Goal: Navigation & Orientation: Understand site structure

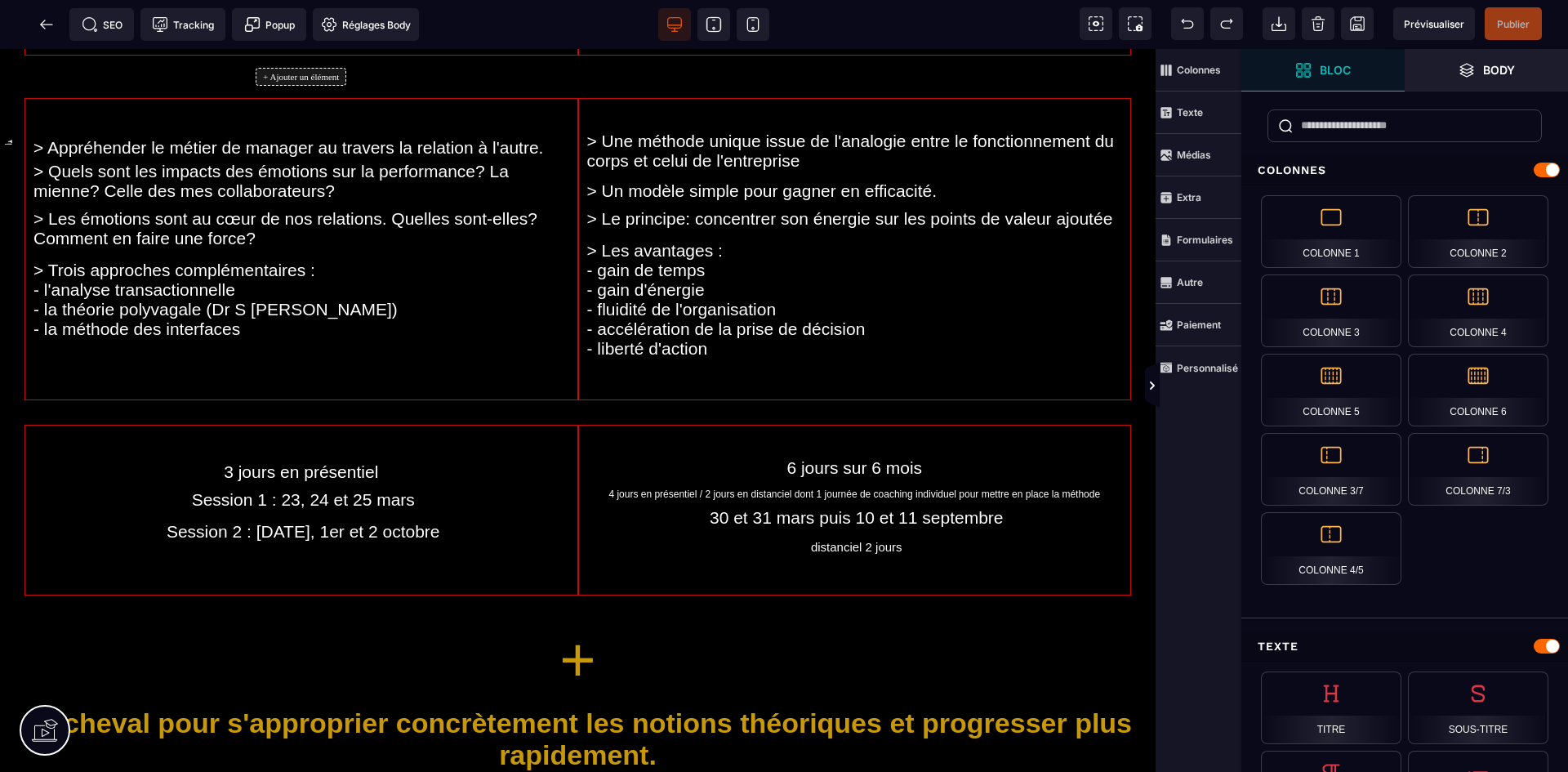
scroll to position [267, 0]
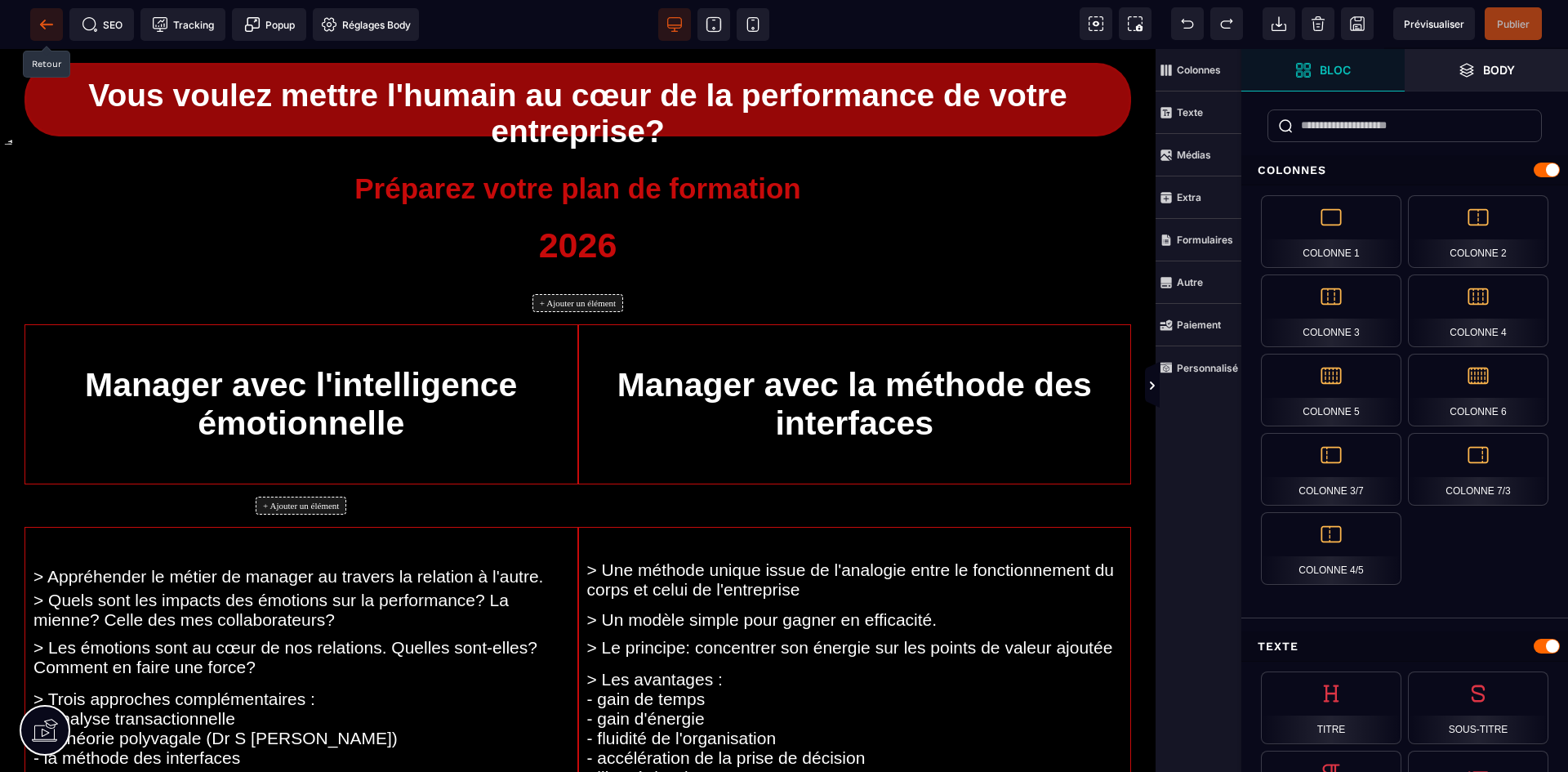
click at [40, 19] on icon at bounding box center [46, 24] width 16 height 16
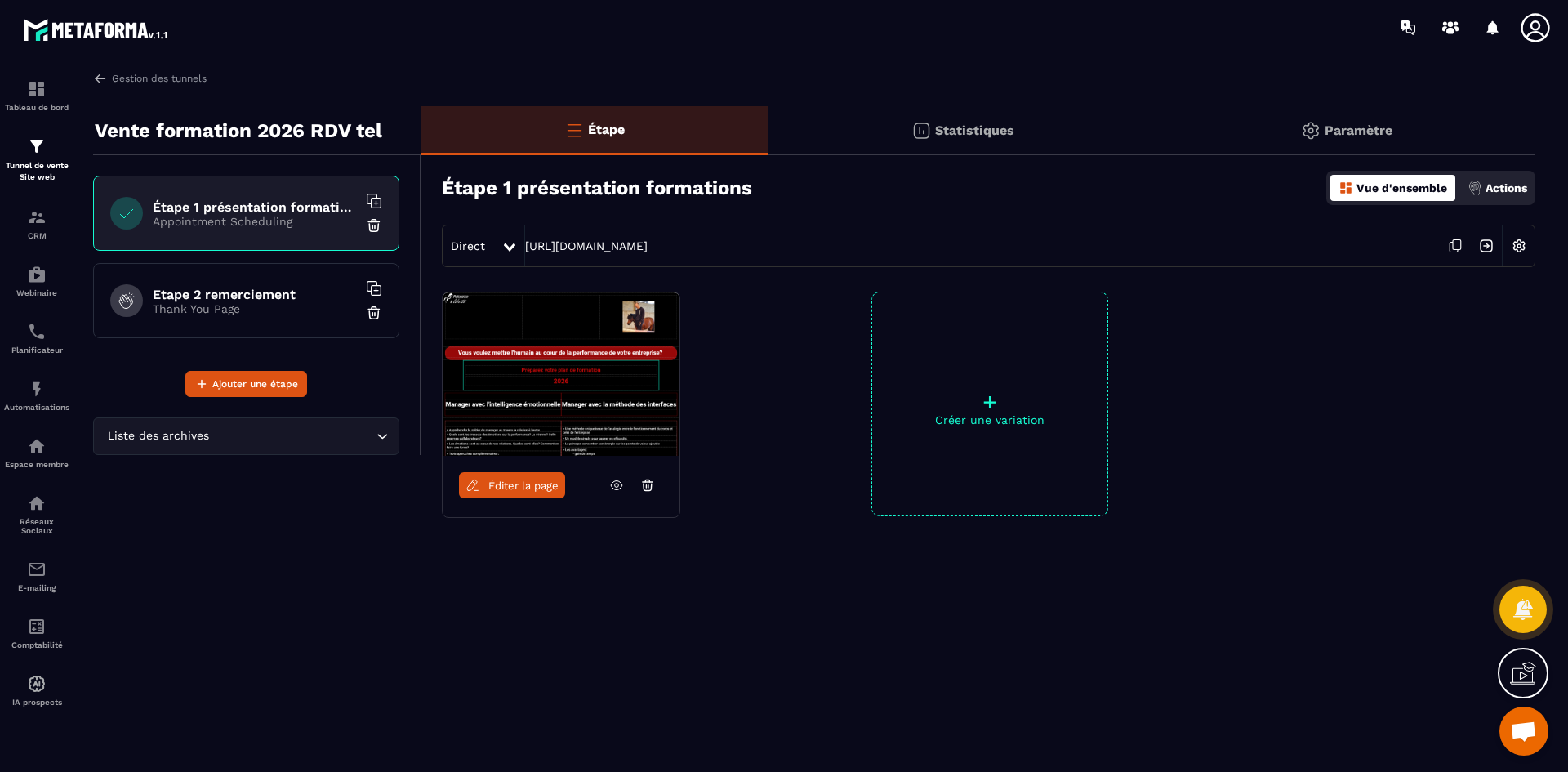
click at [502, 240] on div at bounding box center [510, 245] width 19 height 29
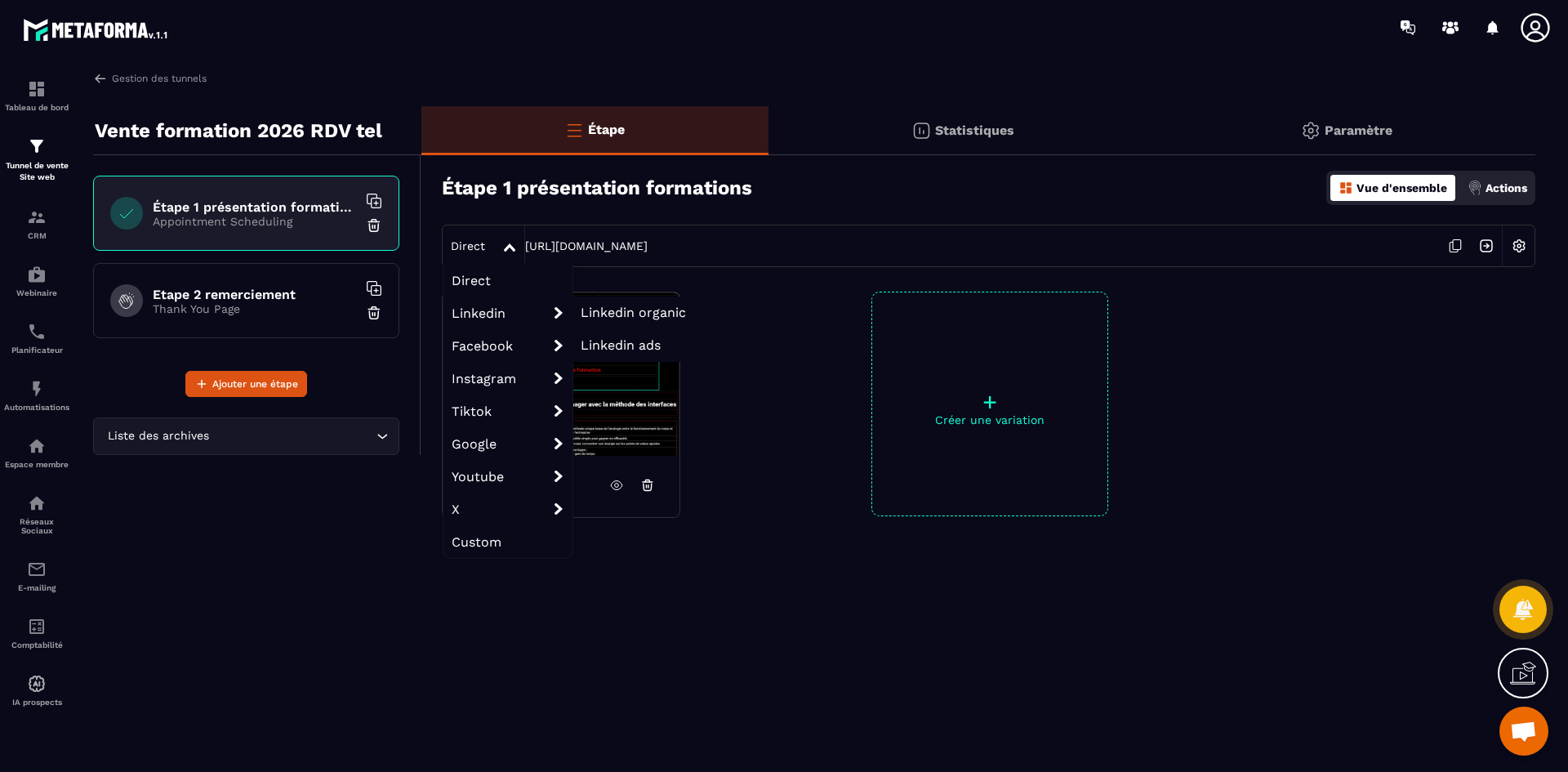
click at [606, 301] on li "Linkedin organic" at bounding box center [633, 312] width 122 height 33
click at [608, 310] on span "Linkedin organic" at bounding box center [633, 312] width 106 height 15
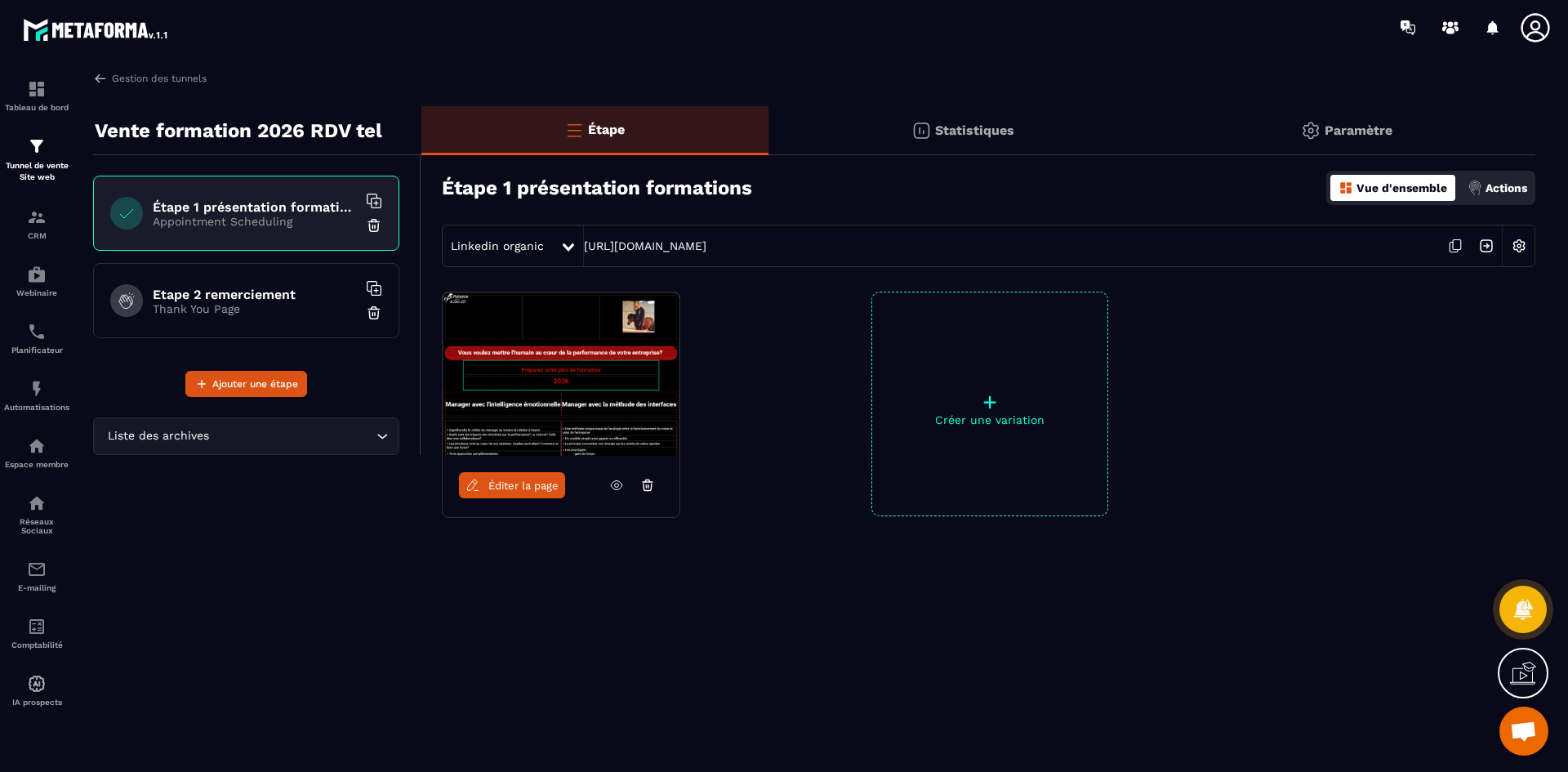
click at [1451, 245] on icon at bounding box center [1455, 245] width 31 height 31
click at [44, 509] on img at bounding box center [36, 503] width 20 height 20
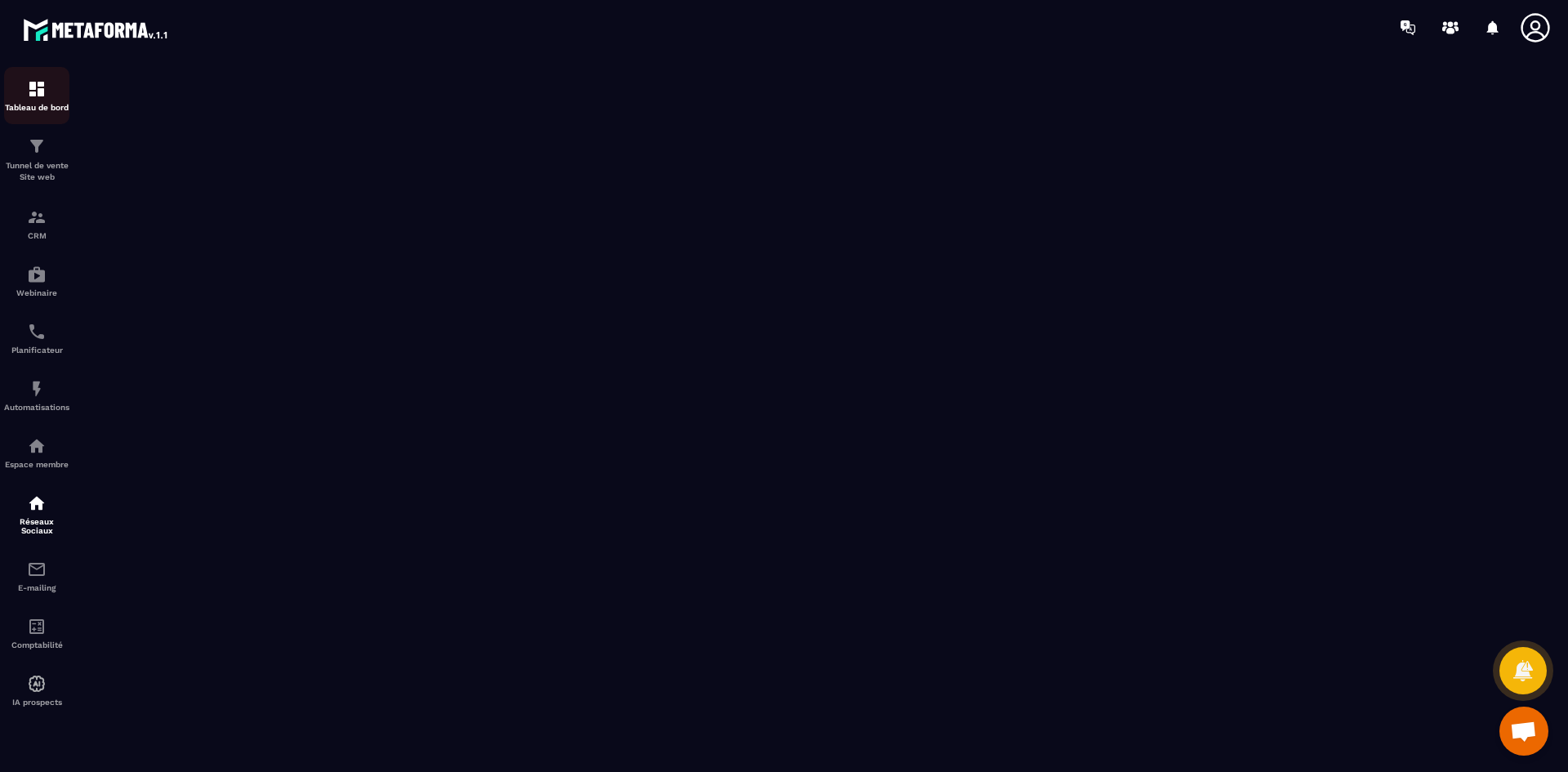
click at [45, 92] on img at bounding box center [36, 89] width 20 height 20
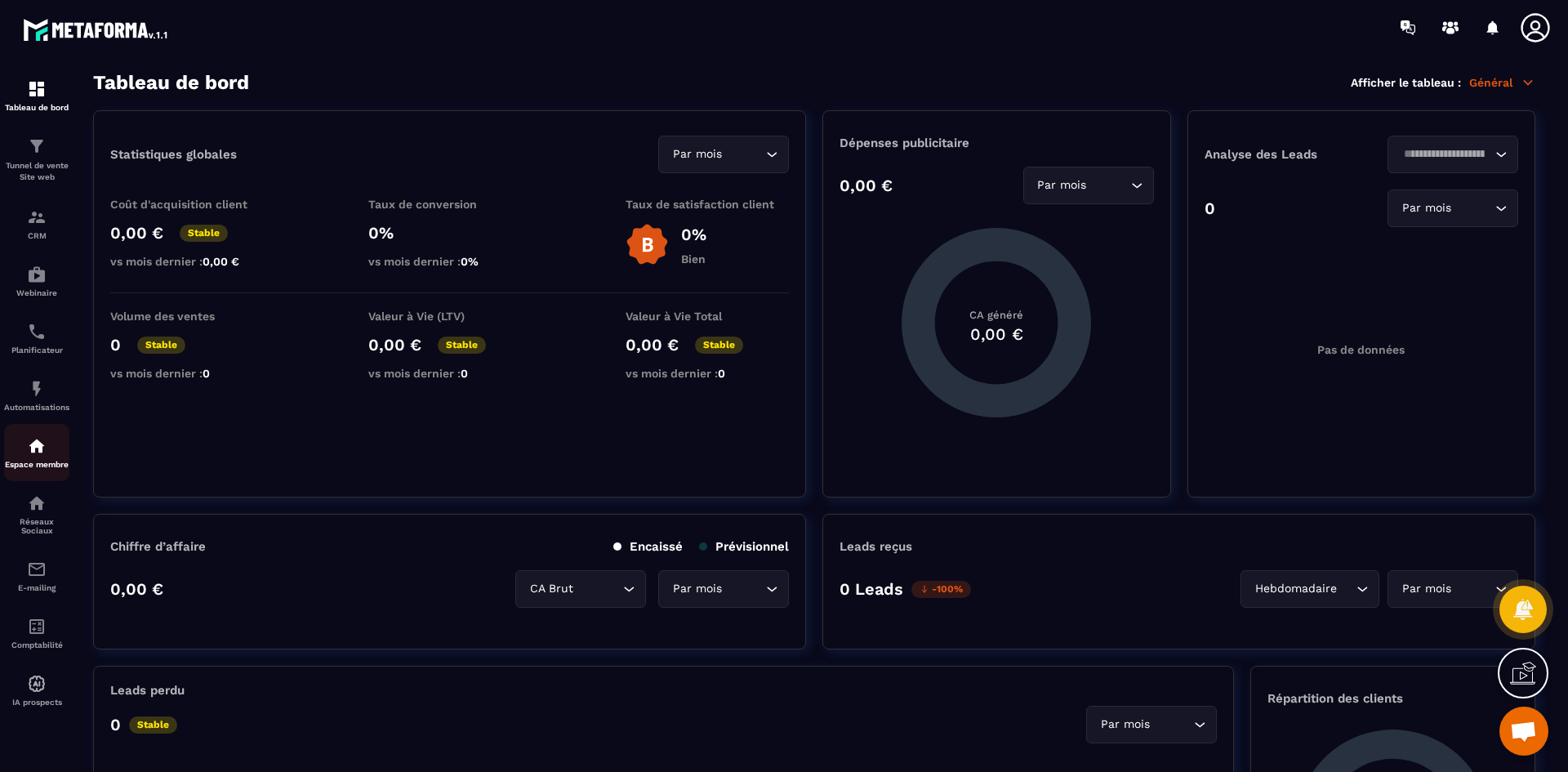
click at [54, 439] on div "Espace membre" at bounding box center [36, 453] width 65 height 33
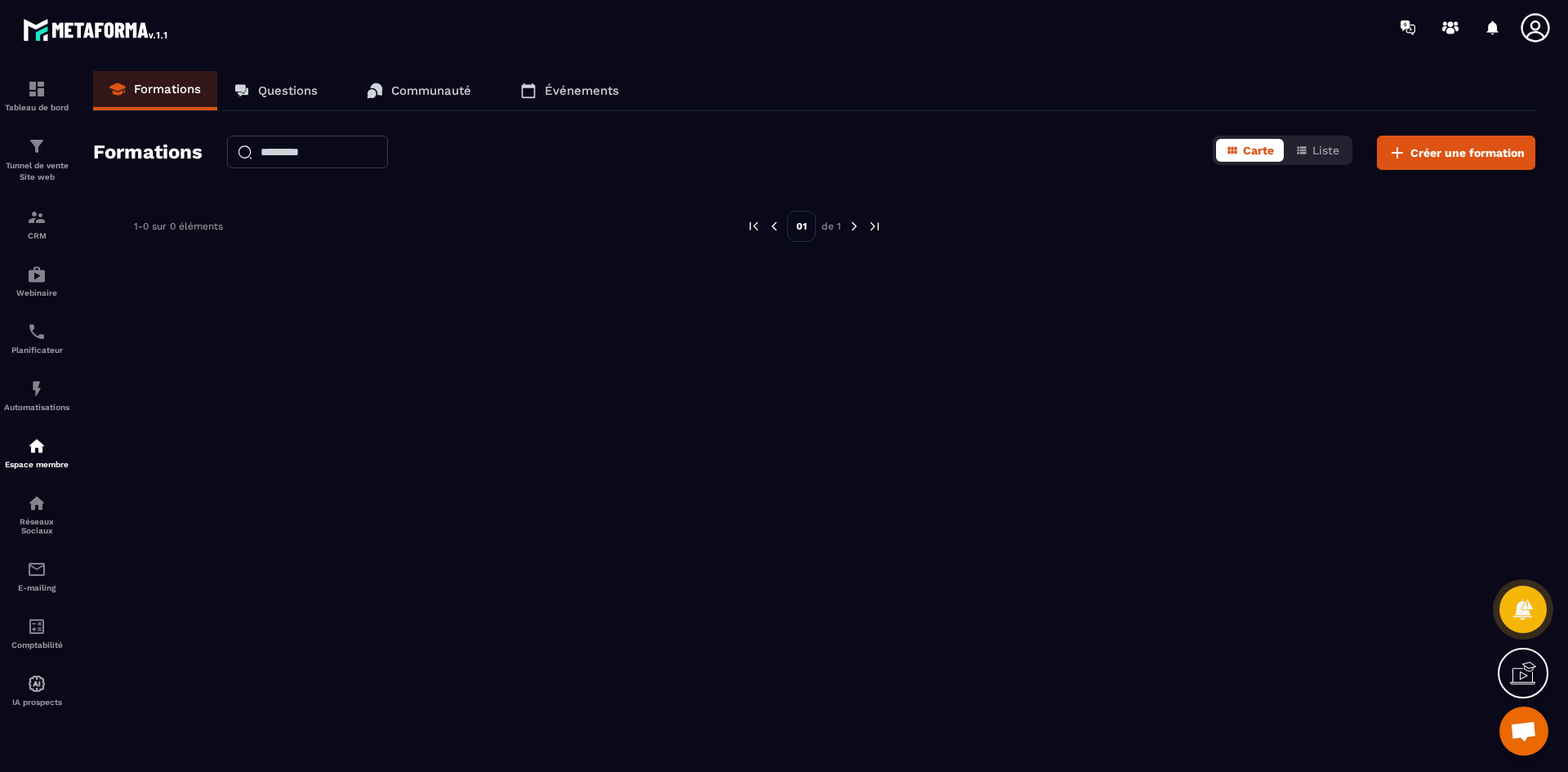
click at [469, 76] on link "Communauté" at bounding box center [419, 91] width 137 height 39
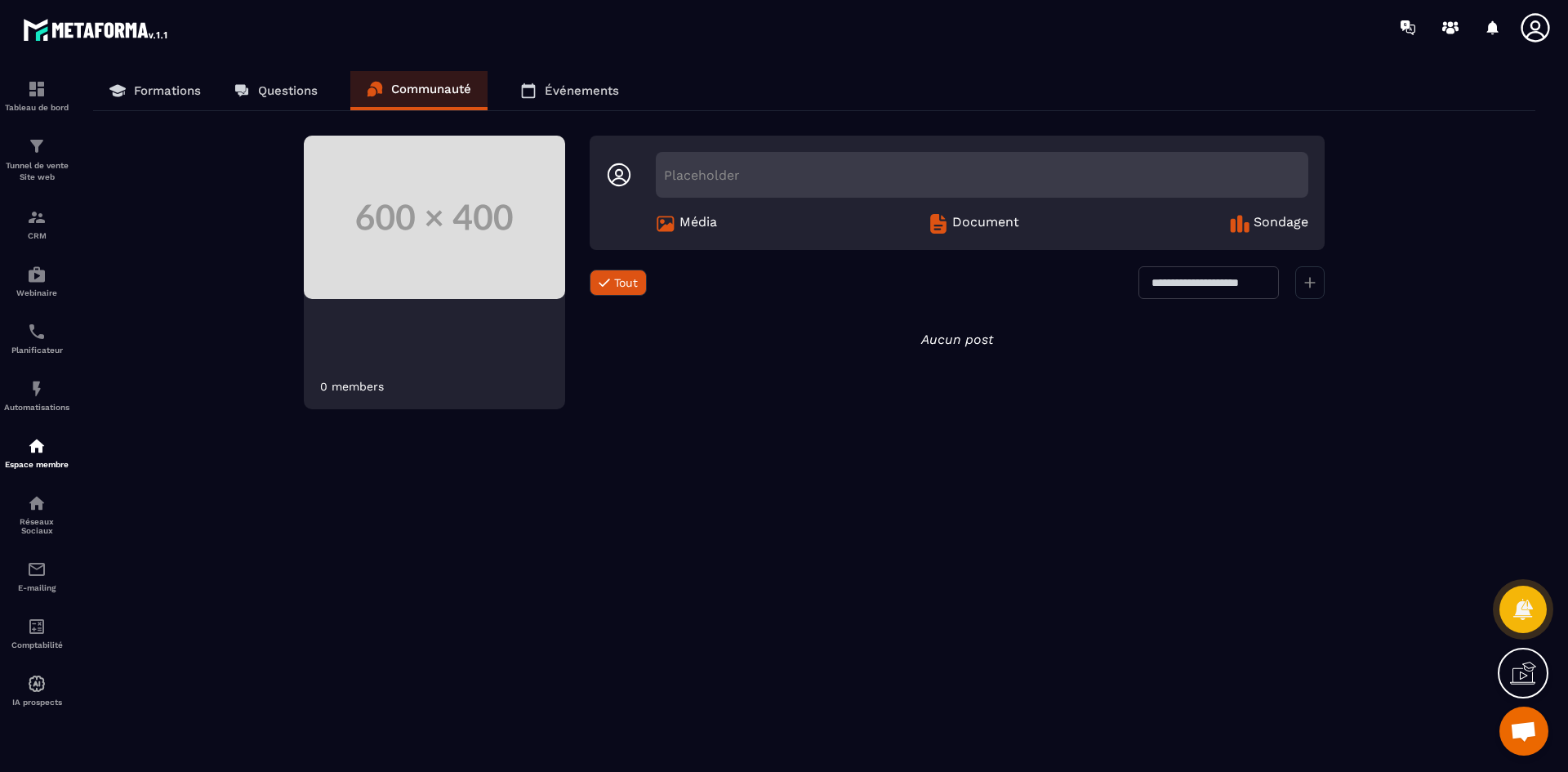
click at [564, 93] on p "Événements" at bounding box center [582, 91] width 75 height 15
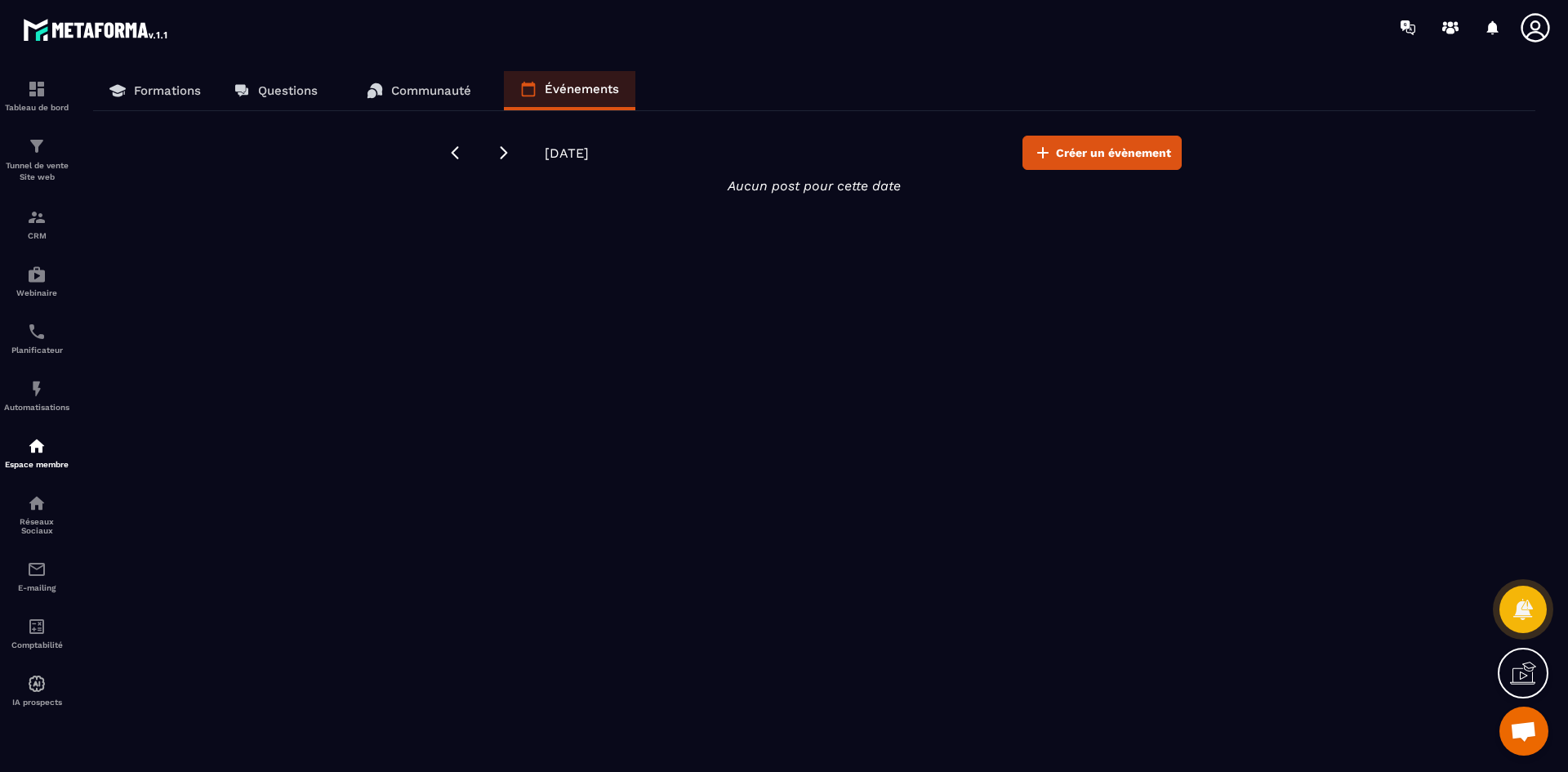
click at [285, 91] on p "Questions" at bounding box center [287, 91] width 60 height 15
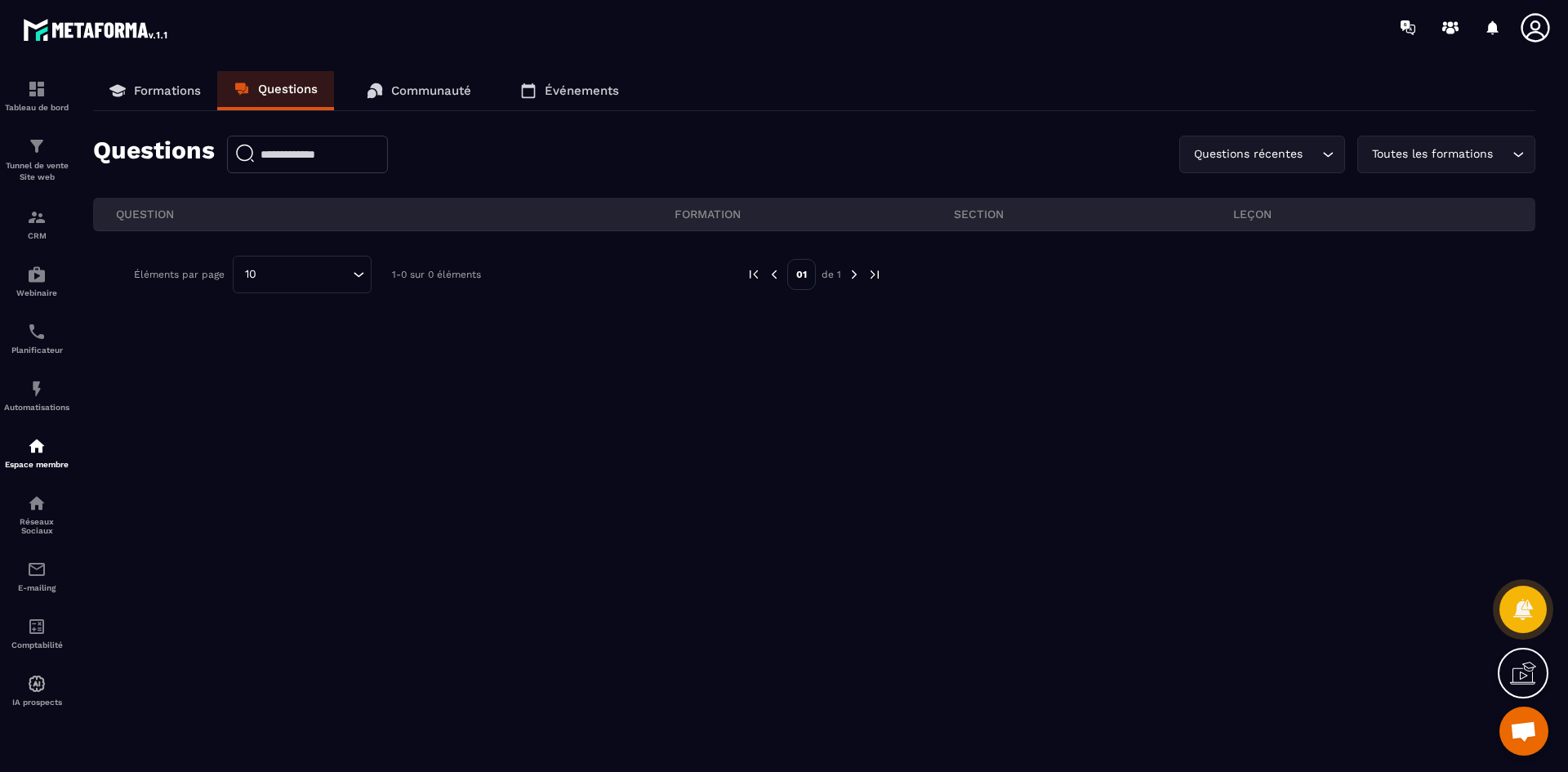
click at [172, 86] on p "Formations" at bounding box center [167, 91] width 67 height 15
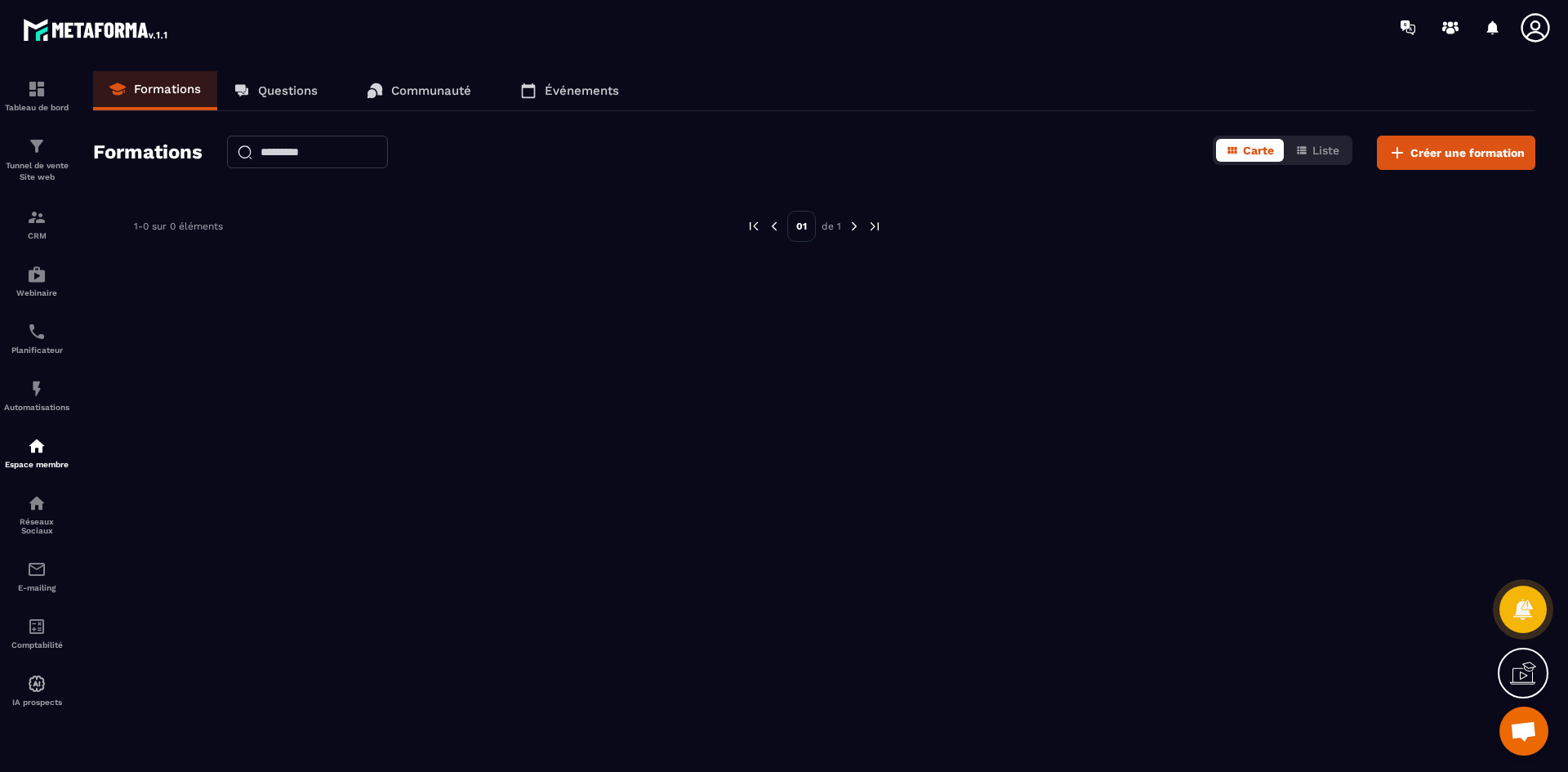
click at [300, 91] on p "Questions" at bounding box center [287, 91] width 60 height 15
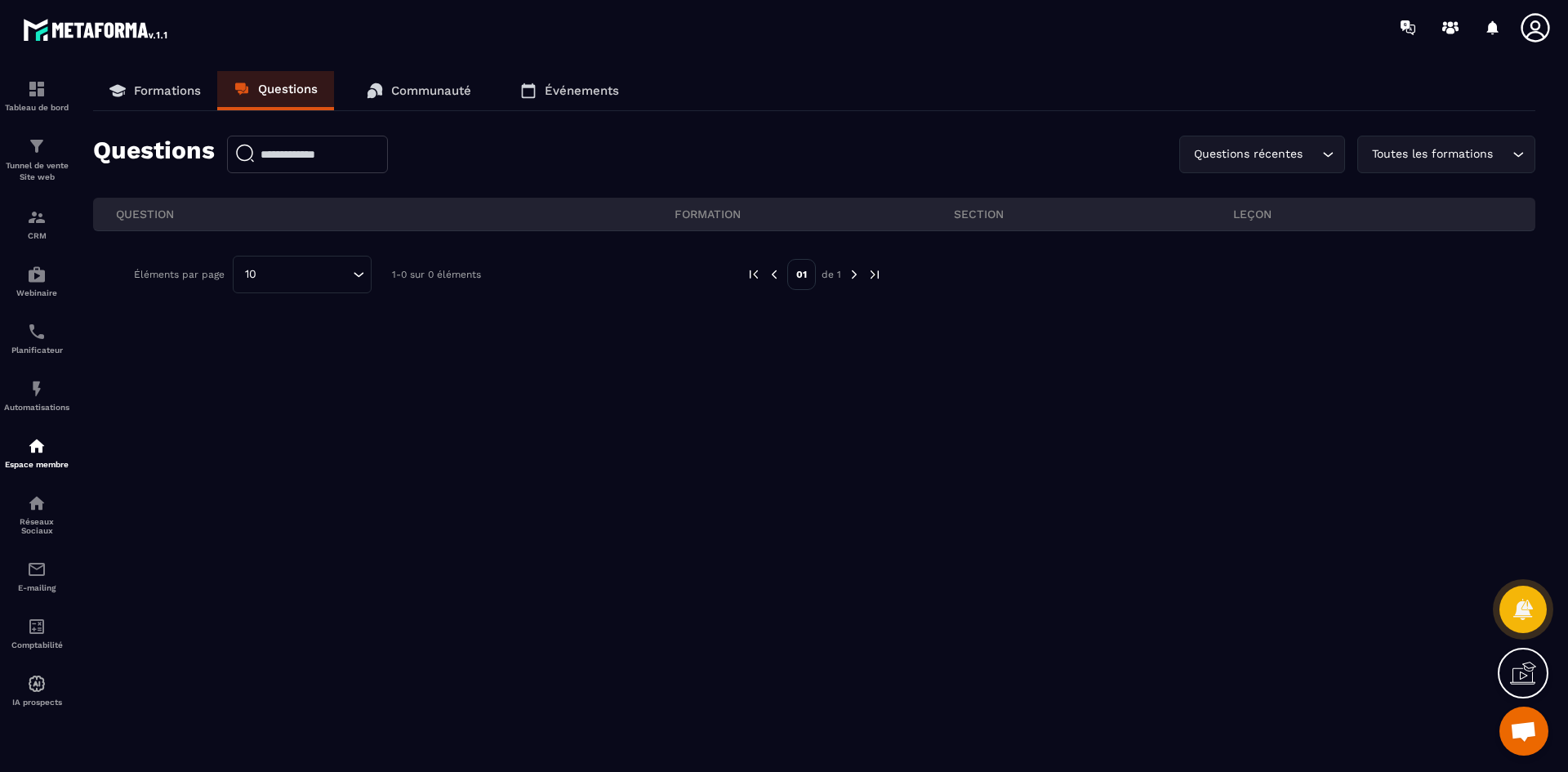
click at [414, 73] on link "Communauté" at bounding box center [419, 91] width 137 height 39
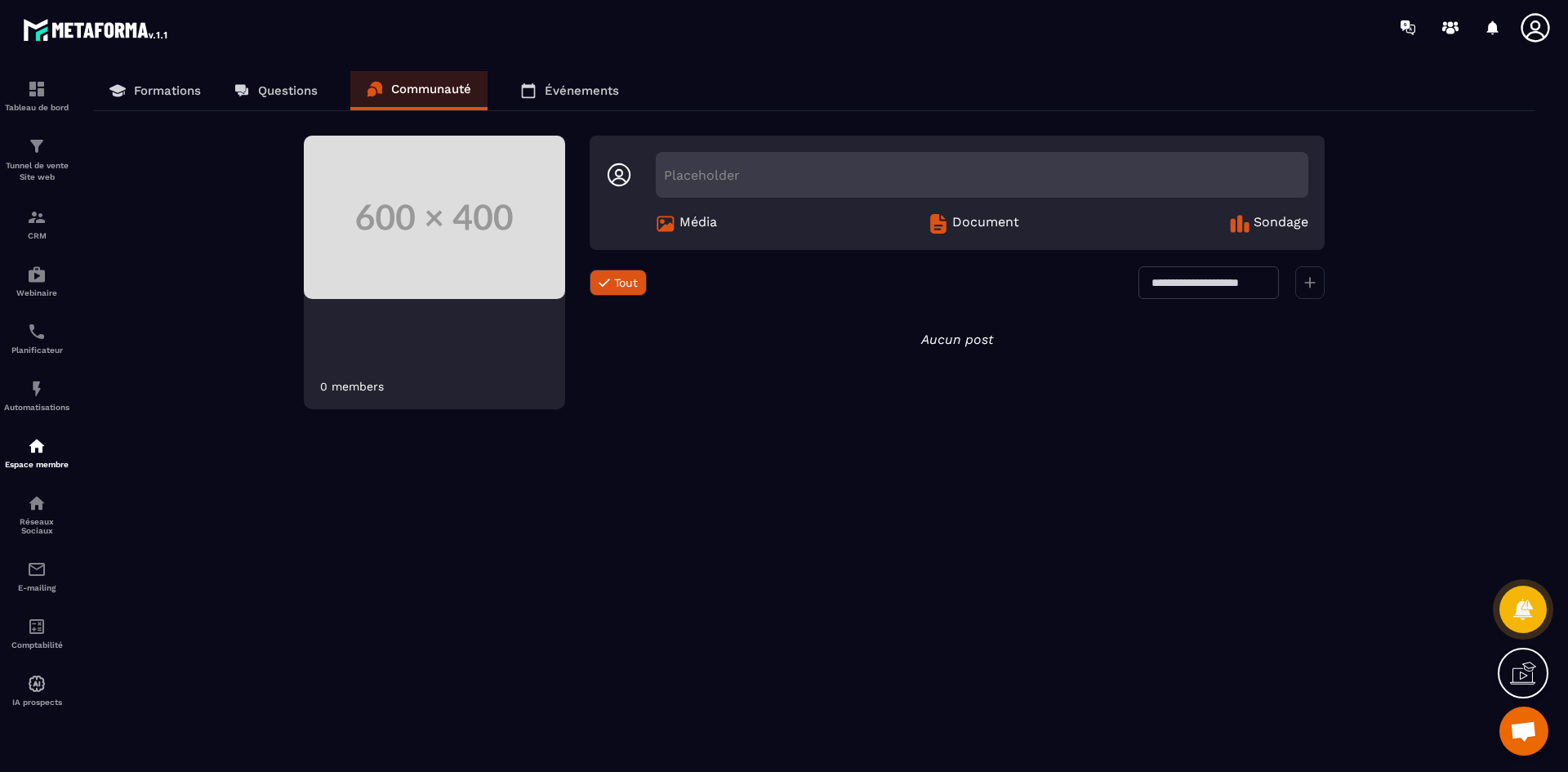
click at [586, 92] on p "Événements" at bounding box center [582, 91] width 75 height 15
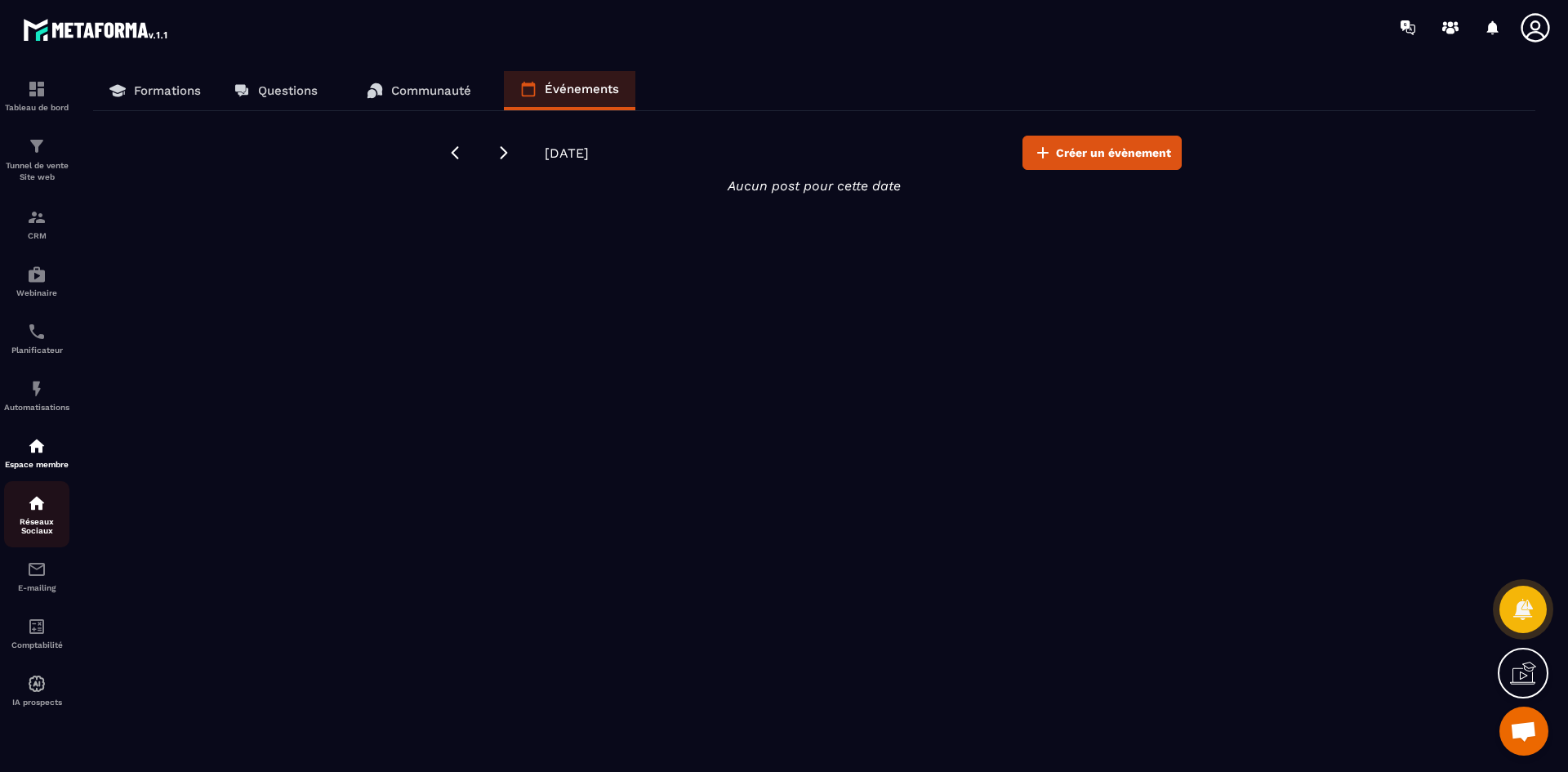
click at [36, 518] on p "Réseaux Sociaux" at bounding box center [36, 526] width 65 height 18
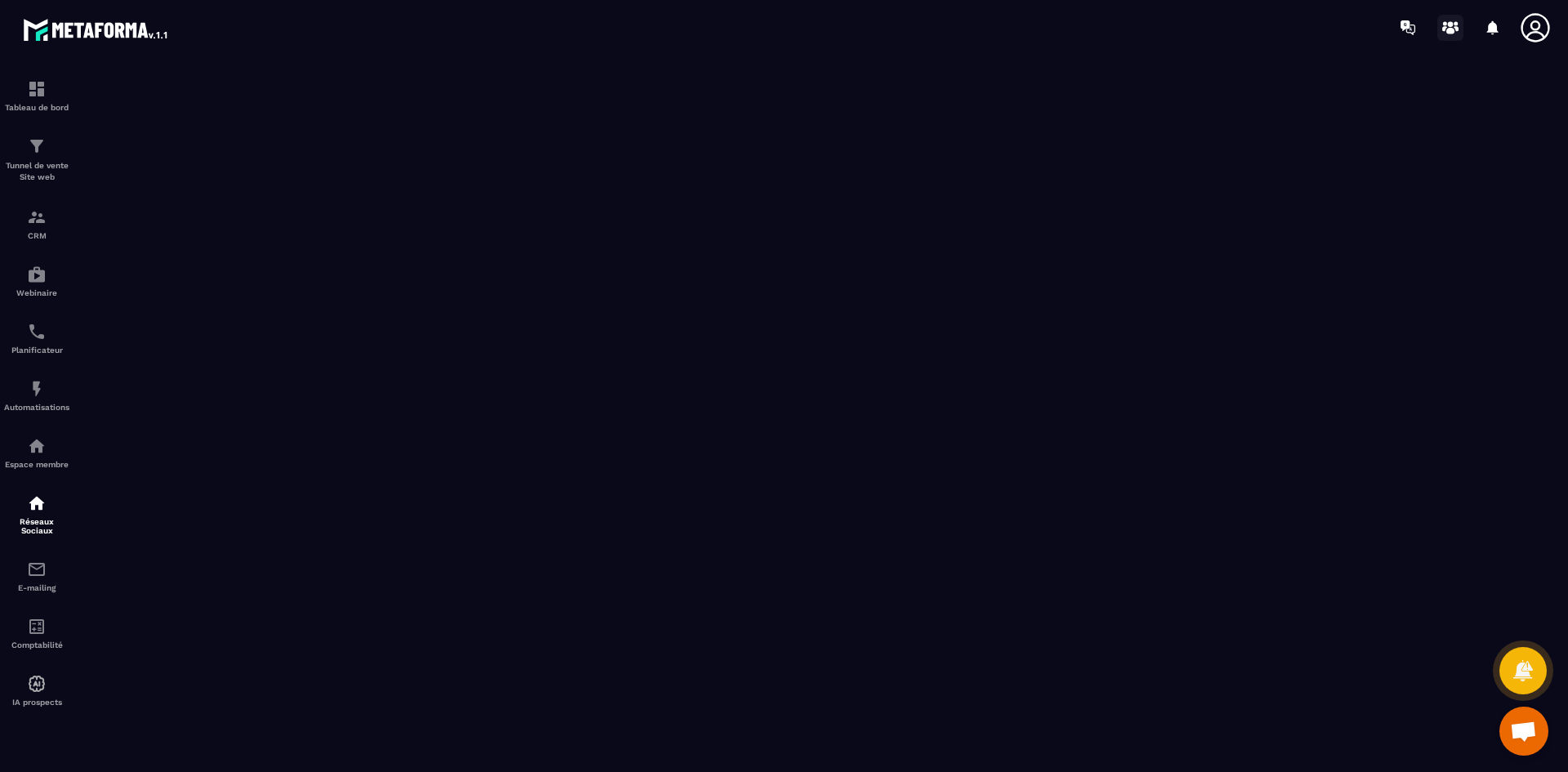
click at [1439, 32] on icon at bounding box center [1450, 28] width 26 height 26
click at [36, 511] on img at bounding box center [36, 503] width 20 height 20
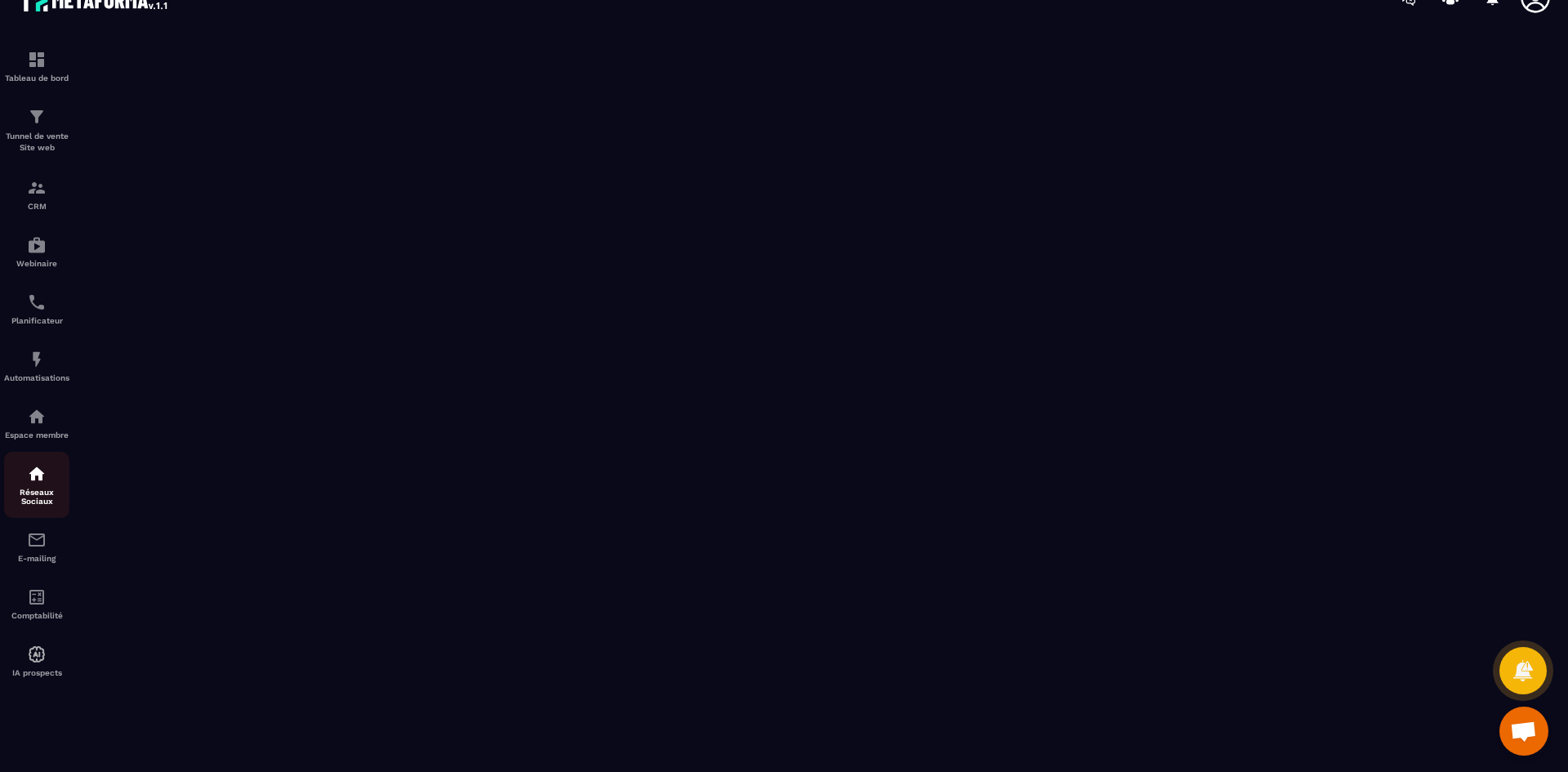
click at [28, 487] on div "Réseaux Sociaux" at bounding box center [36, 485] width 65 height 42
click at [32, 477] on img at bounding box center [36, 474] width 20 height 20
click at [31, 197] on img at bounding box center [36, 188] width 20 height 20
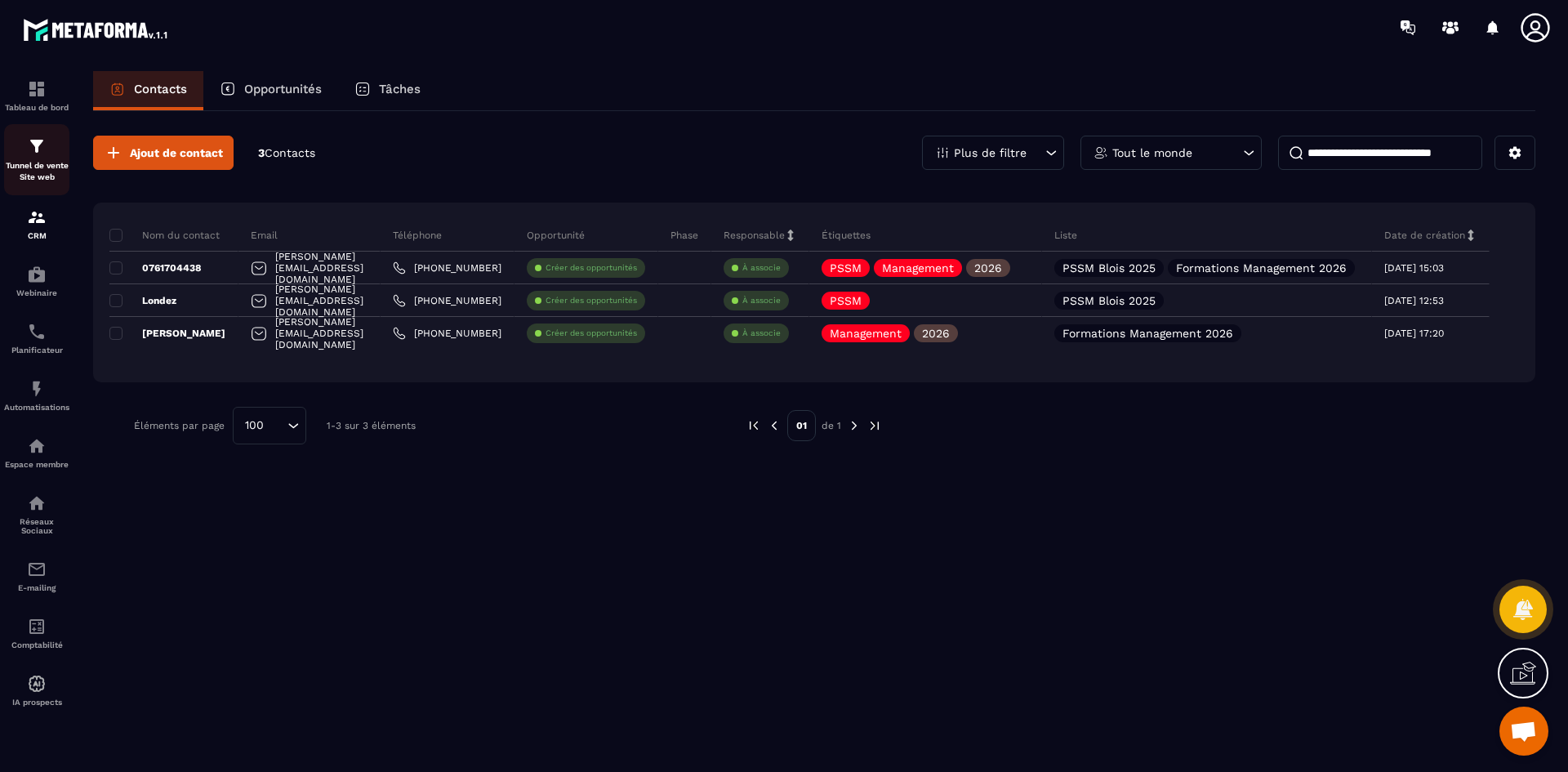
click at [47, 173] on p "Tunnel de vente Site web" at bounding box center [36, 172] width 65 height 23
